Goal: Navigation & Orientation: Find specific page/section

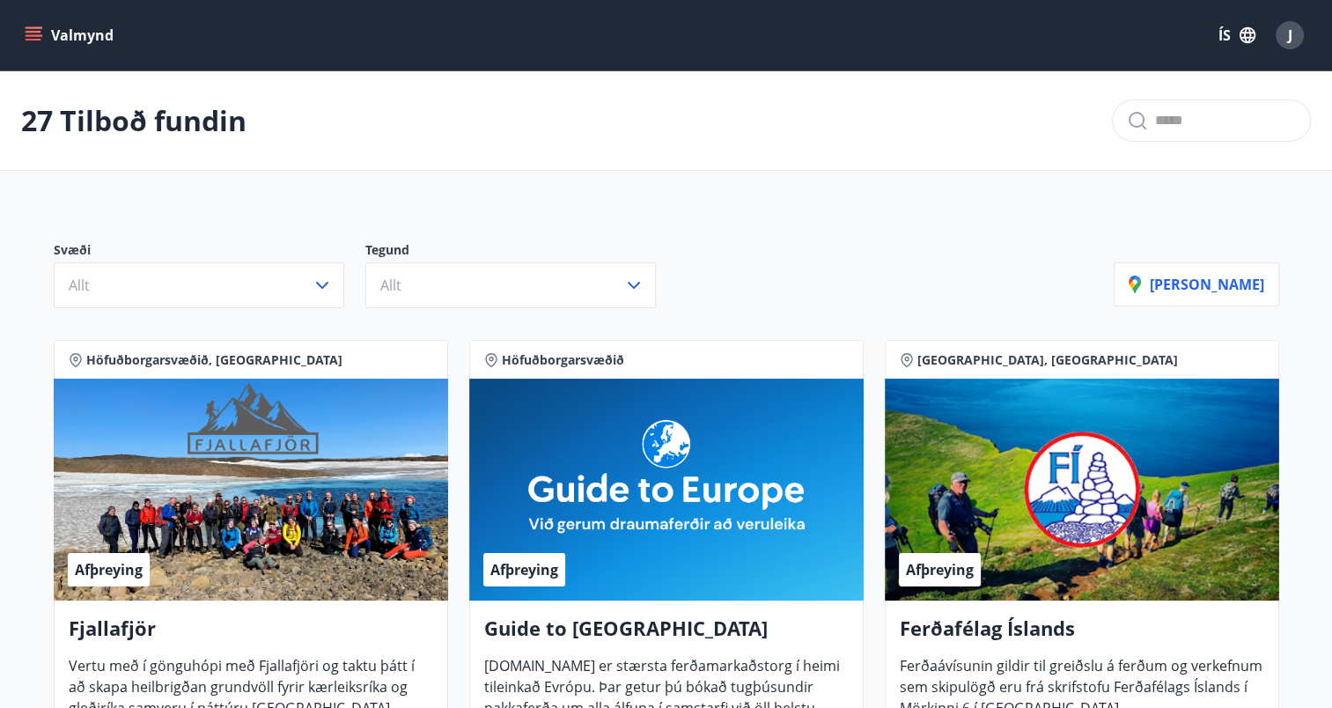
click at [33, 31] on icon "menu" at bounding box center [34, 32] width 16 height 2
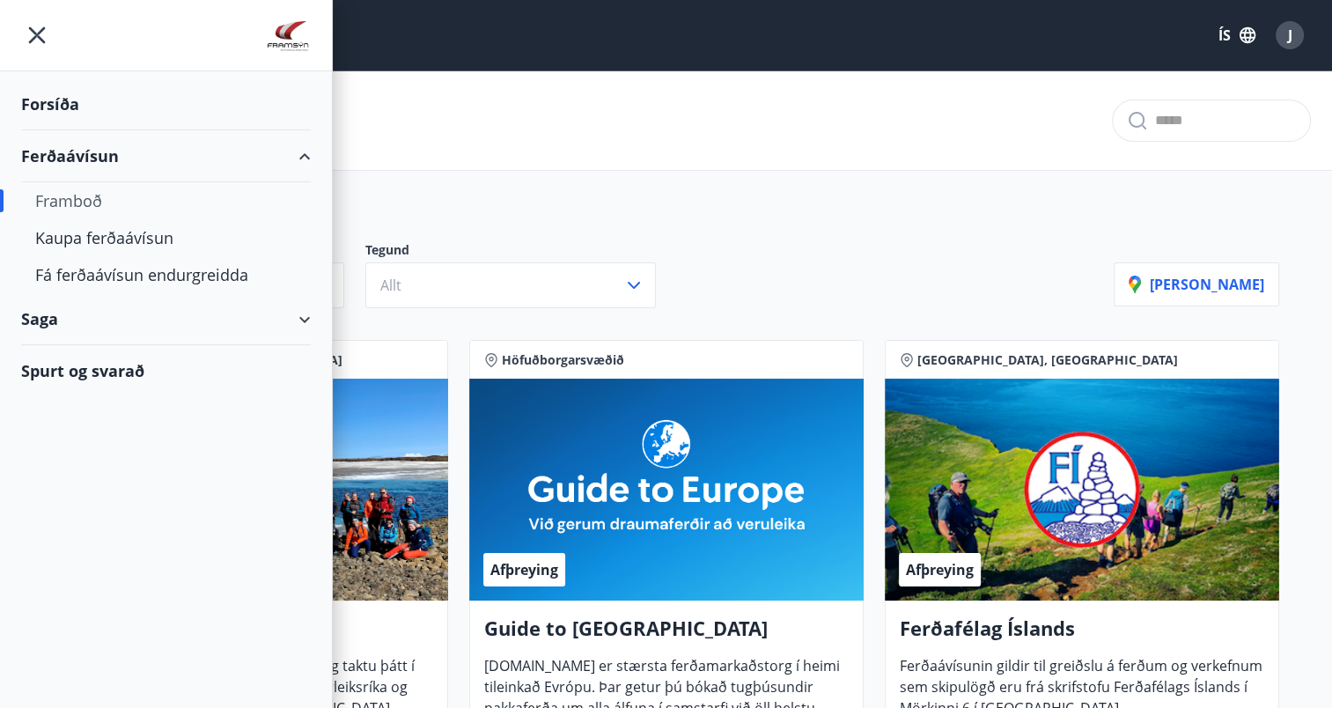
click at [247, 320] on div "Saga" at bounding box center [166, 319] width 290 height 52
click at [103, 365] on div "Ferðaávísun" at bounding box center [166, 363] width 262 height 37
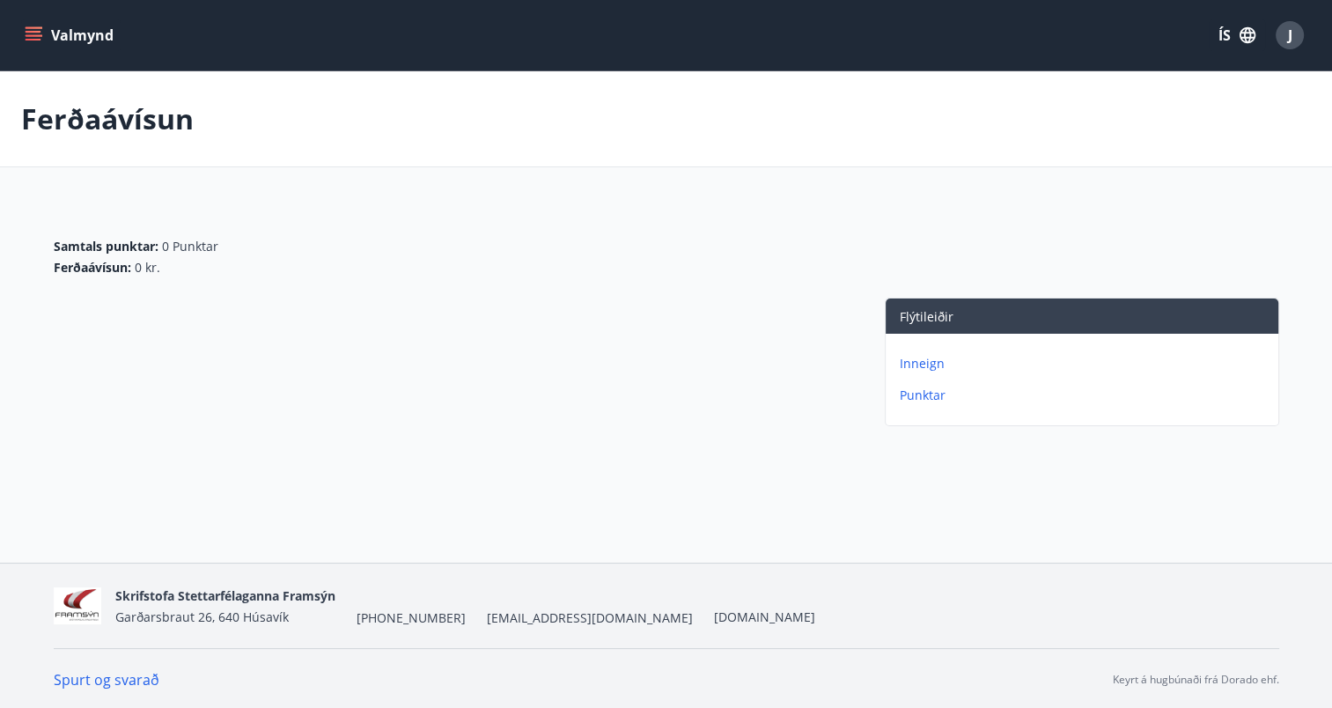
click at [916, 359] on p "Inneign" at bounding box center [1086, 364] width 372 height 18
click at [31, 38] on icon "menu" at bounding box center [34, 35] width 18 height 18
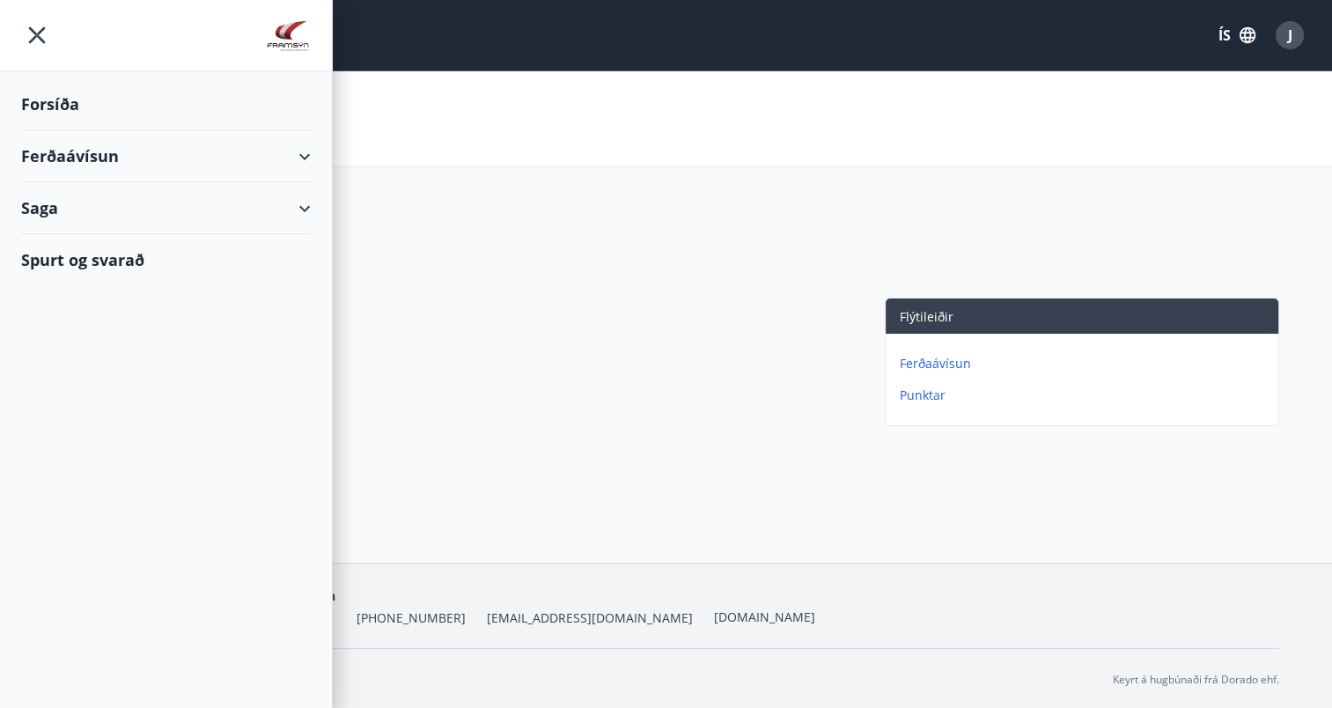
click at [63, 98] on div "Forsíða" at bounding box center [166, 104] width 290 height 52
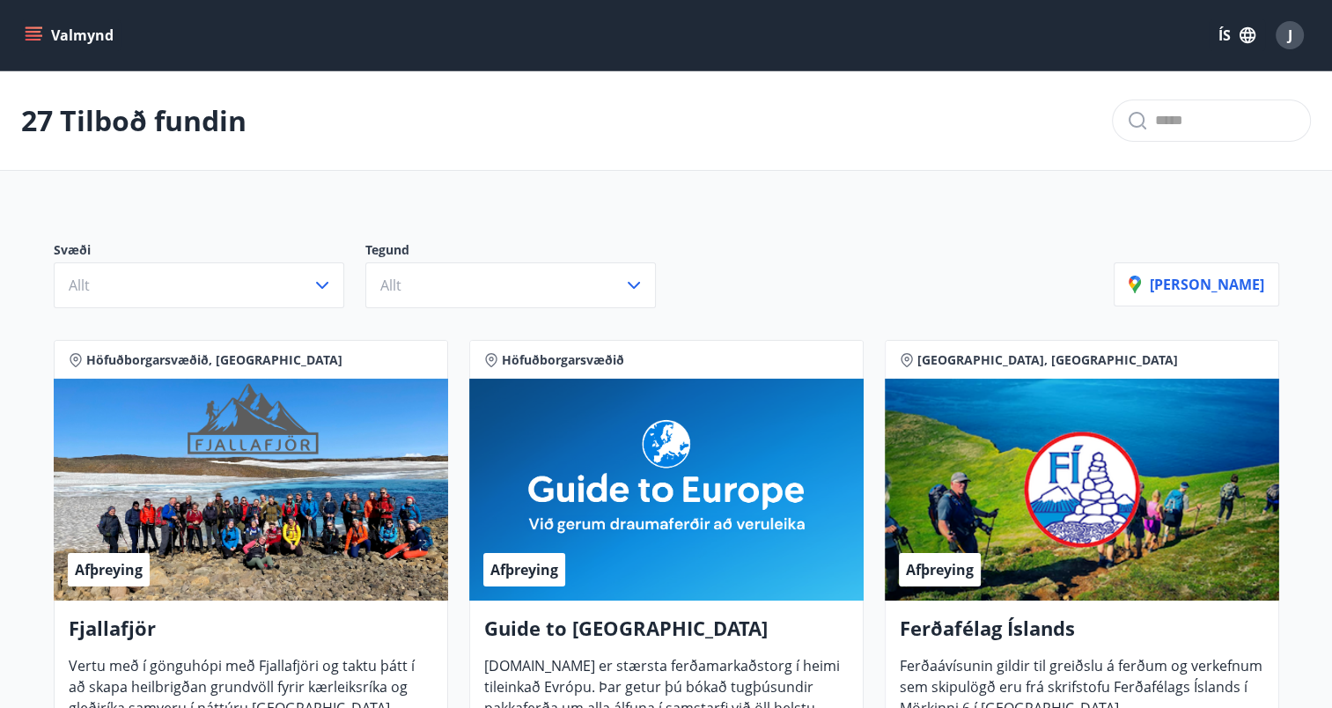
click at [29, 43] on icon "menu" at bounding box center [34, 35] width 18 height 18
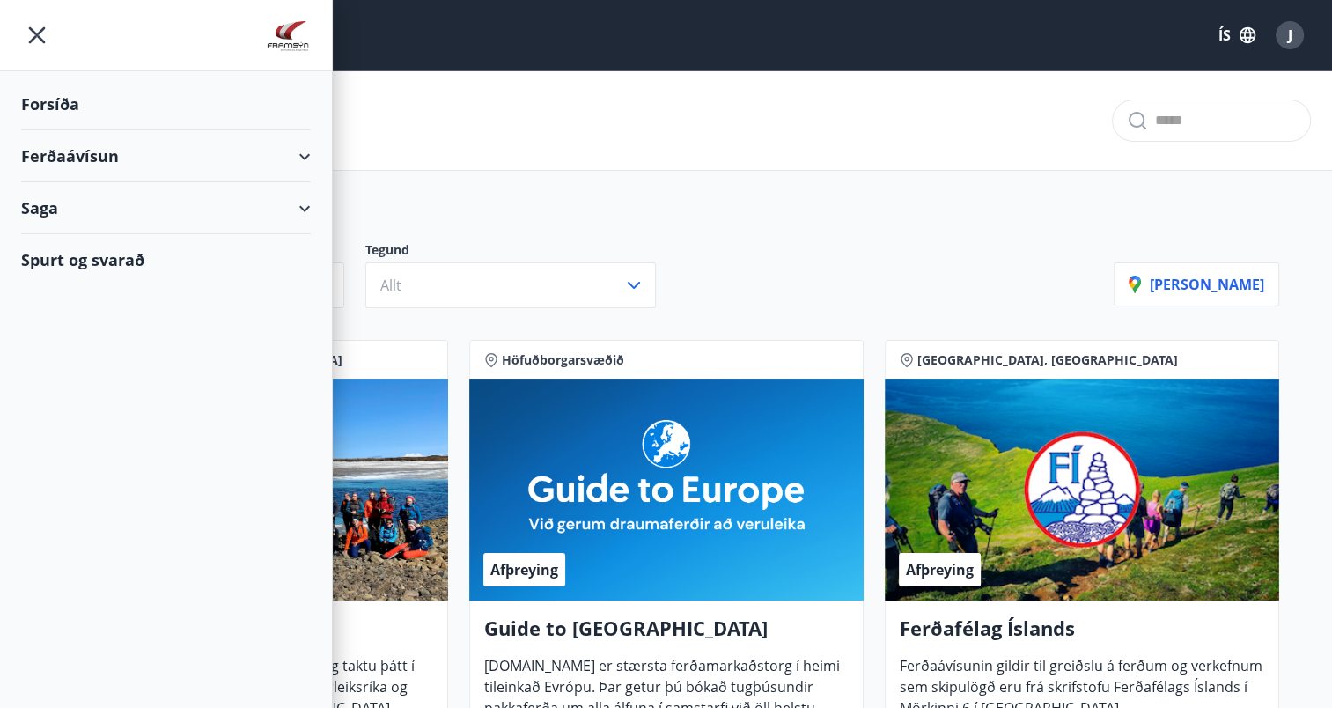
click at [478, 117] on div "27 Tilboð fundin" at bounding box center [666, 121] width 1332 height 100
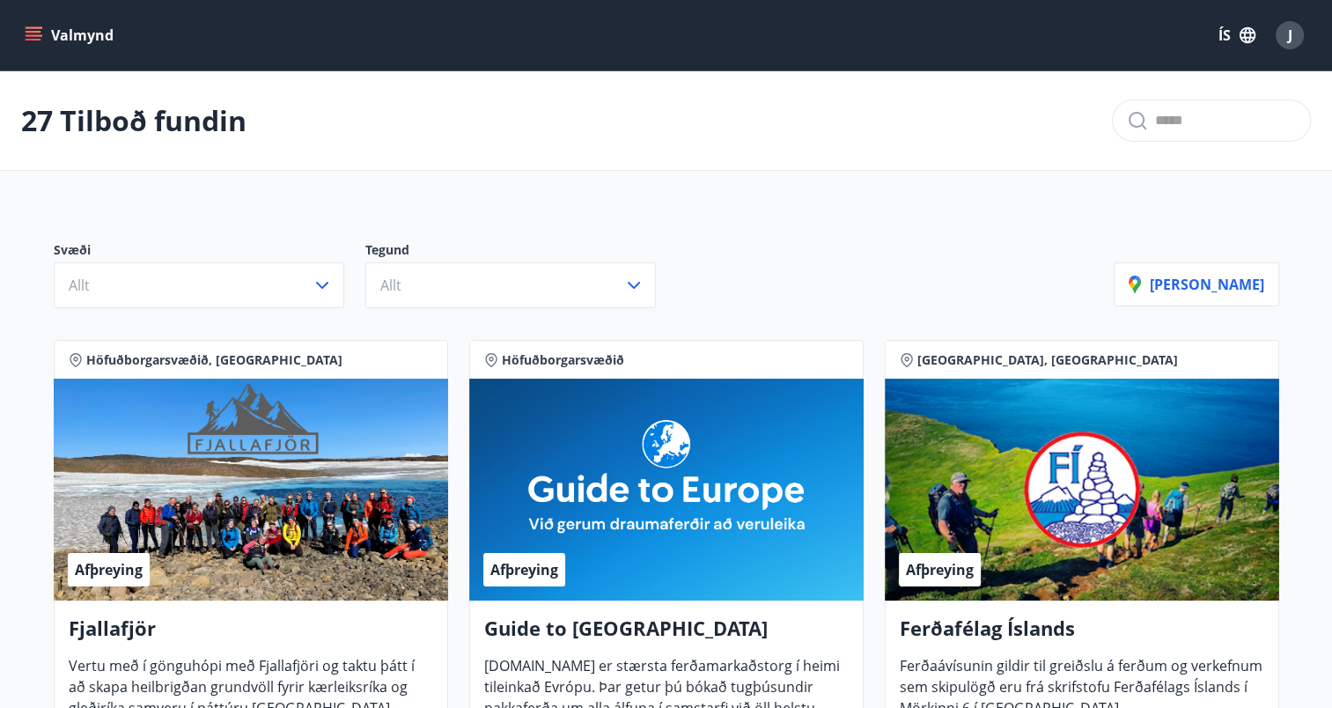
click at [841, 130] on div "27 Tilboð fundin" at bounding box center [666, 121] width 1332 height 100
